Goal: Information Seeking & Learning: Learn about a topic

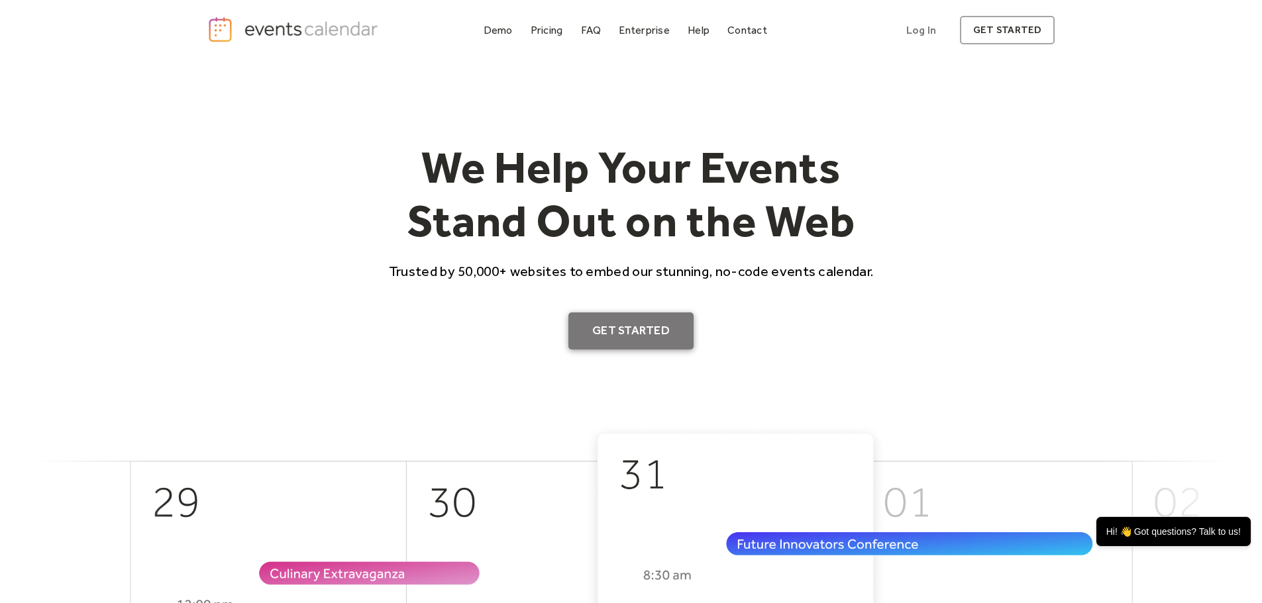
click at [625, 336] on link "Get Started" at bounding box center [630, 331] width 125 height 37
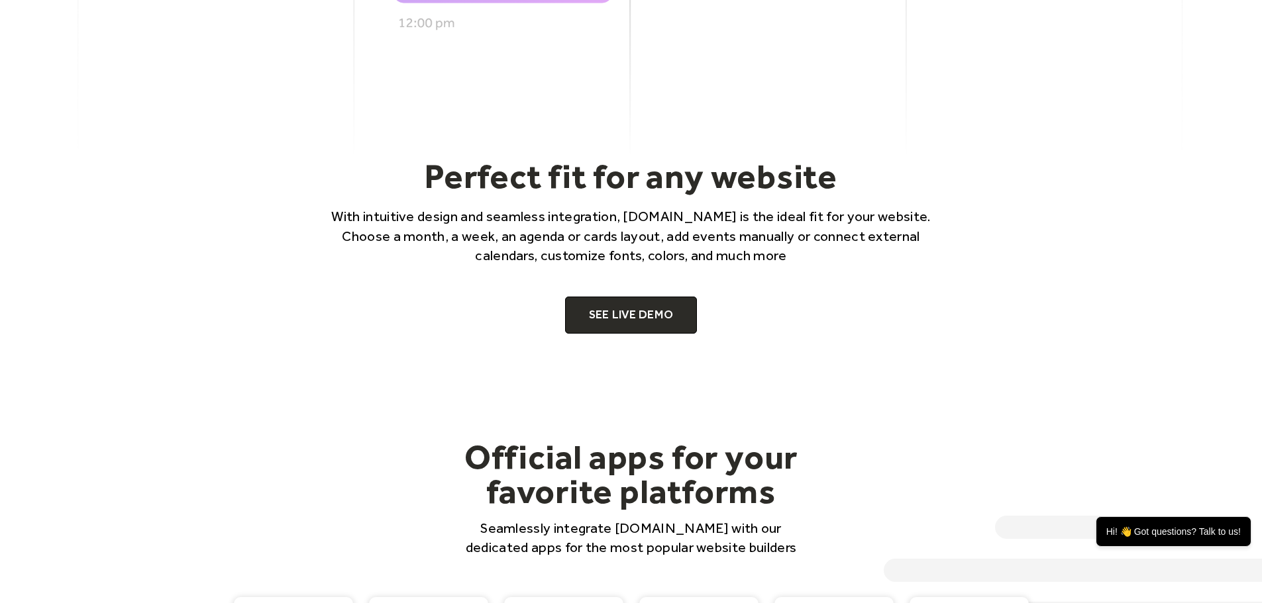
scroll to position [861, 0]
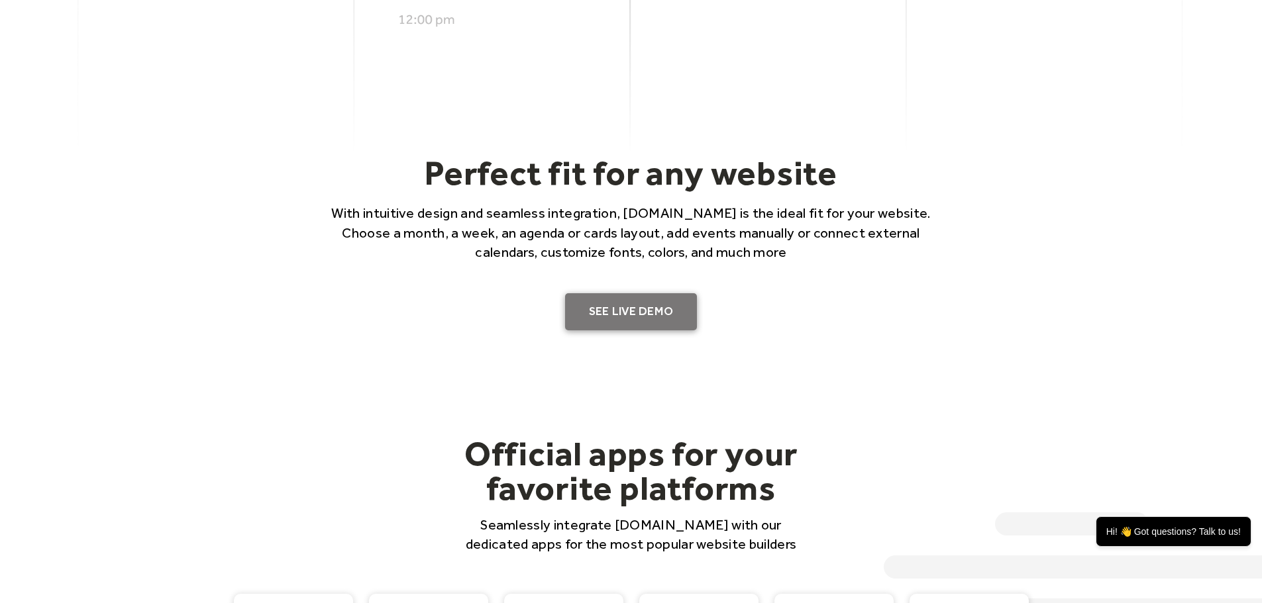
click at [629, 309] on link "SEE LIVE DEMO" at bounding box center [631, 311] width 132 height 37
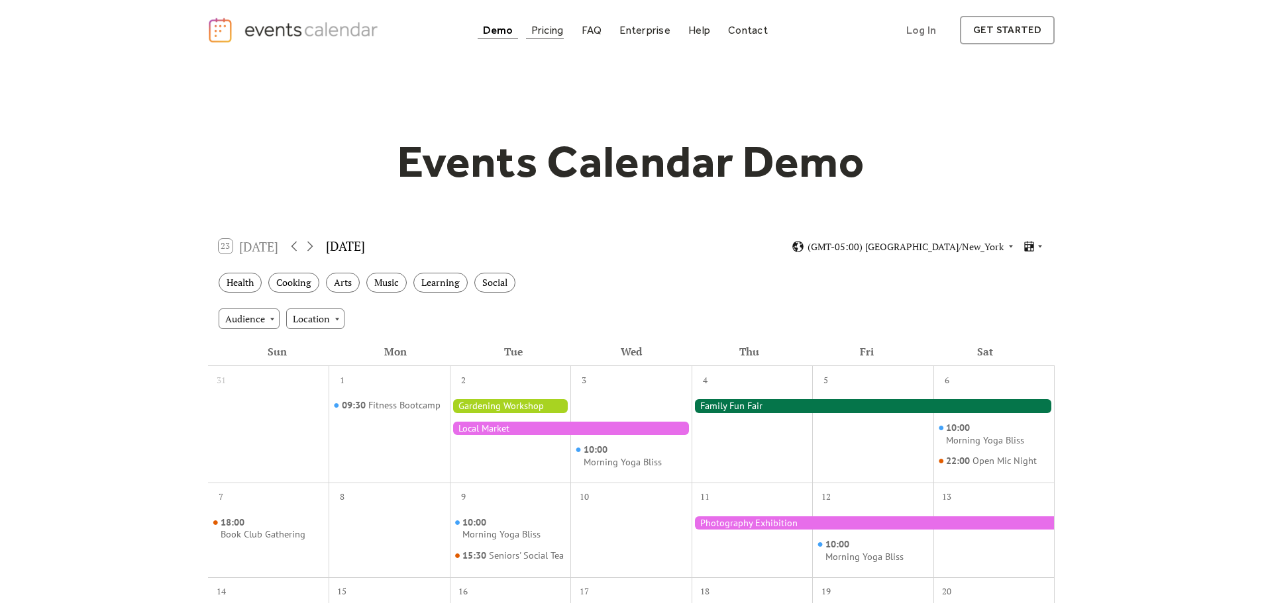
click at [557, 28] on div "Pricing" at bounding box center [547, 29] width 32 height 7
